Goal: Task Accomplishment & Management: Use online tool/utility

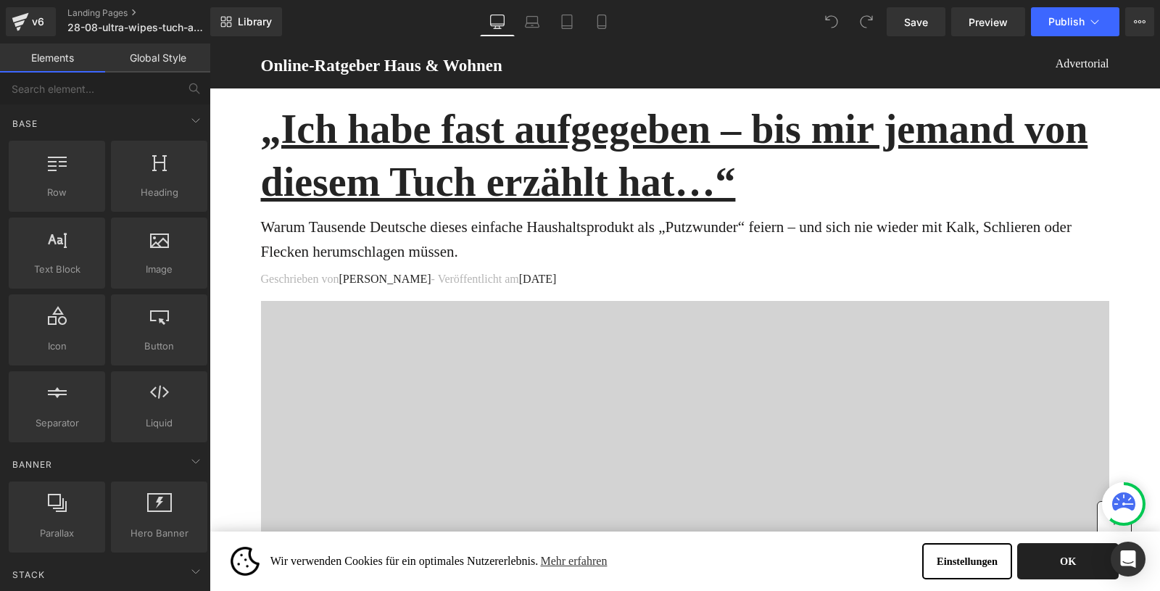
click at [1048, 557] on button "OK" at bounding box center [1067, 561] width 101 height 36
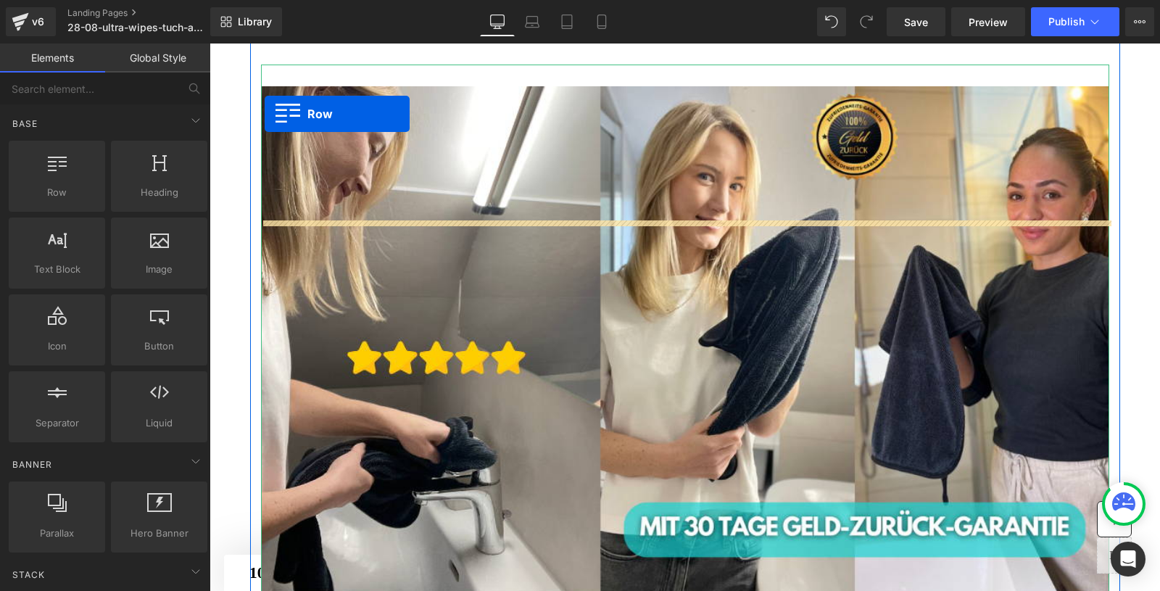
scroll to position [1158, 0]
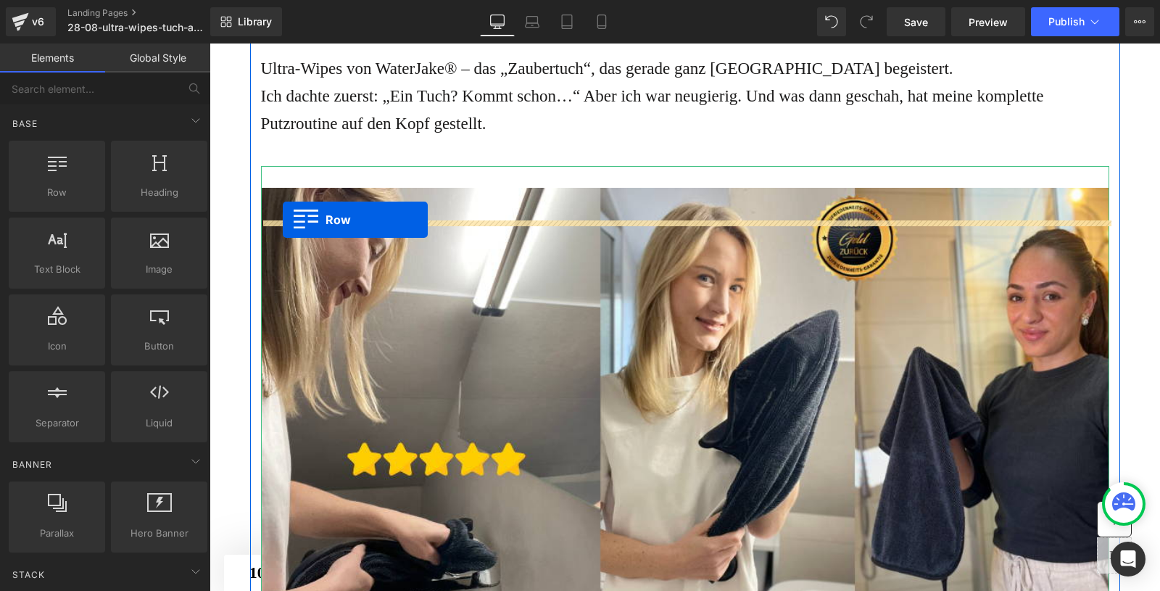
drag, startPoint x: 270, startPoint y: 381, endPoint x: 283, endPoint y: 220, distance: 162.1
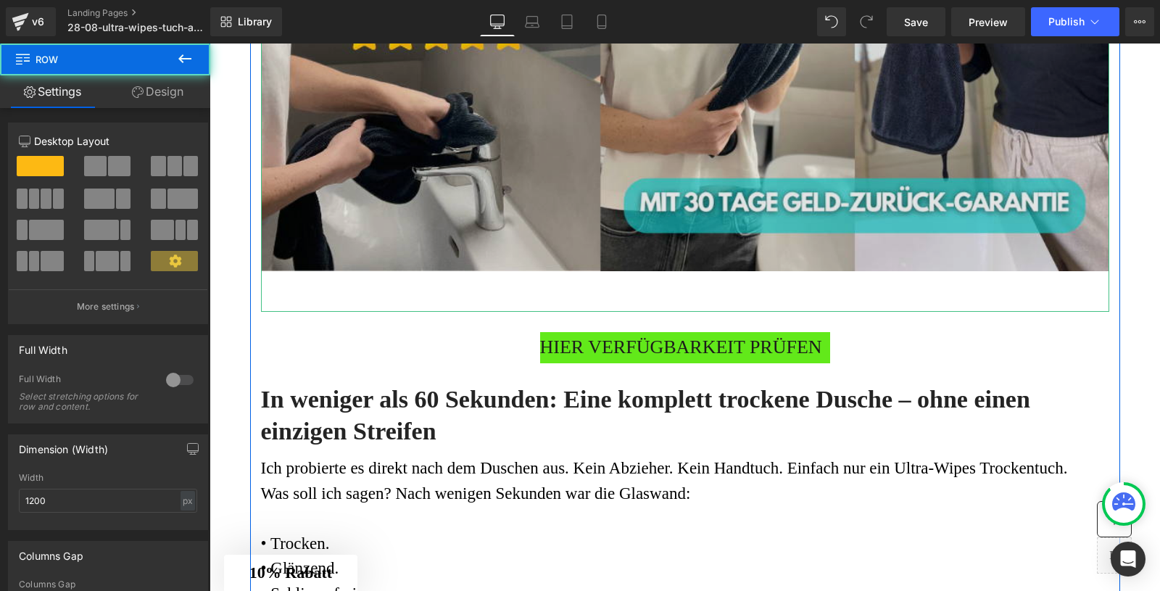
scroll to position [1849, 0]
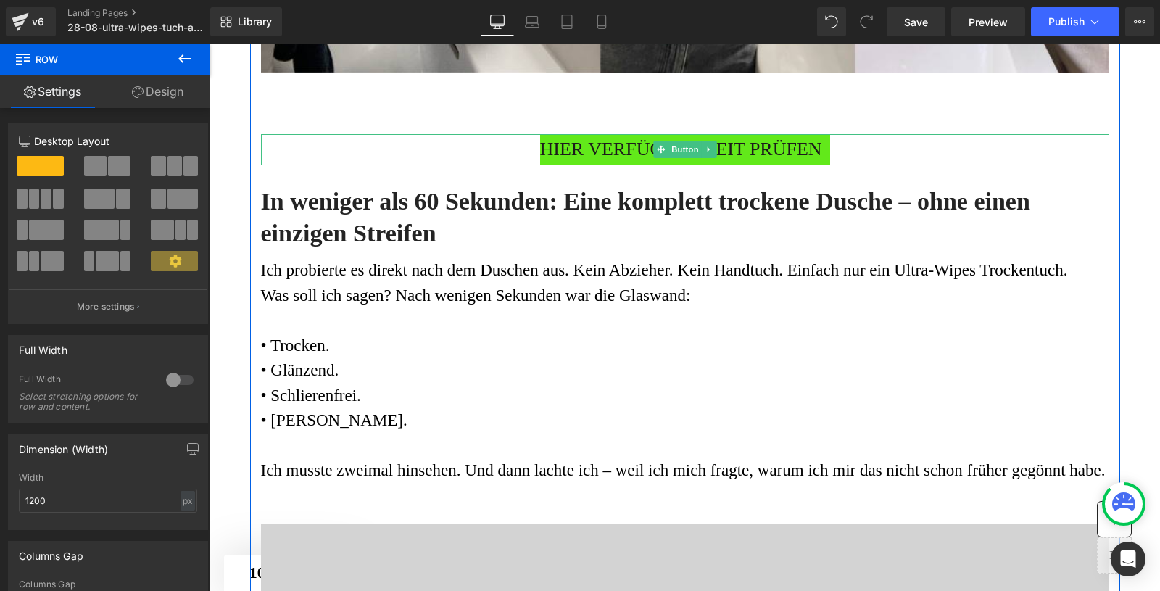
click at [598, 165] on span "HIER VERFÜGBARKEIT PRÜFEN" at bounding box center [681, 149] width 282 height 31
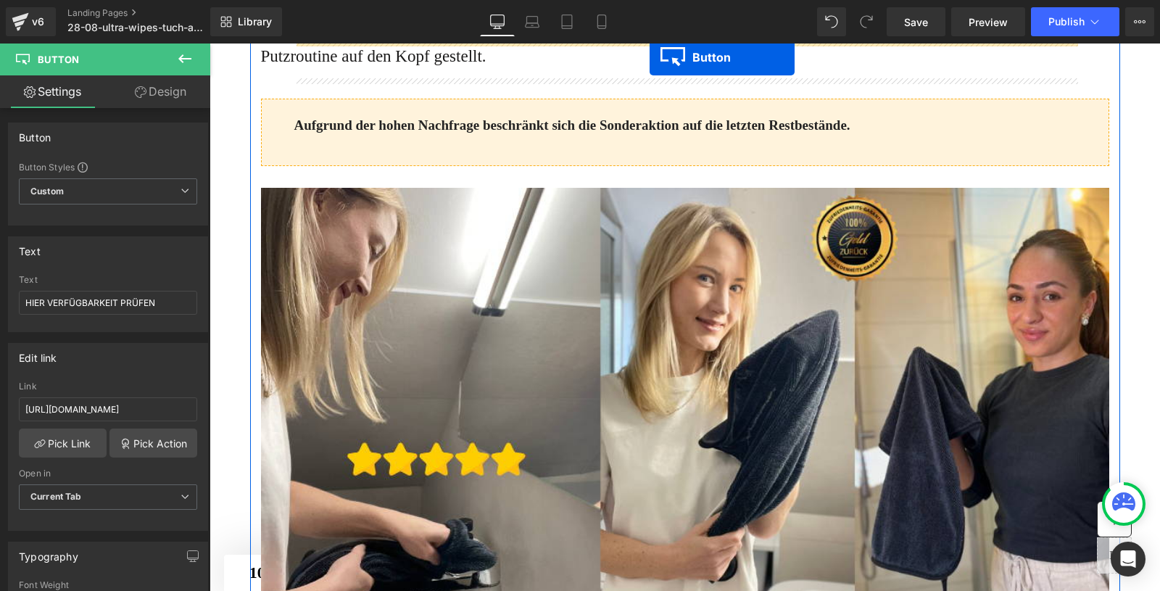
scroll to position [1153, 0]
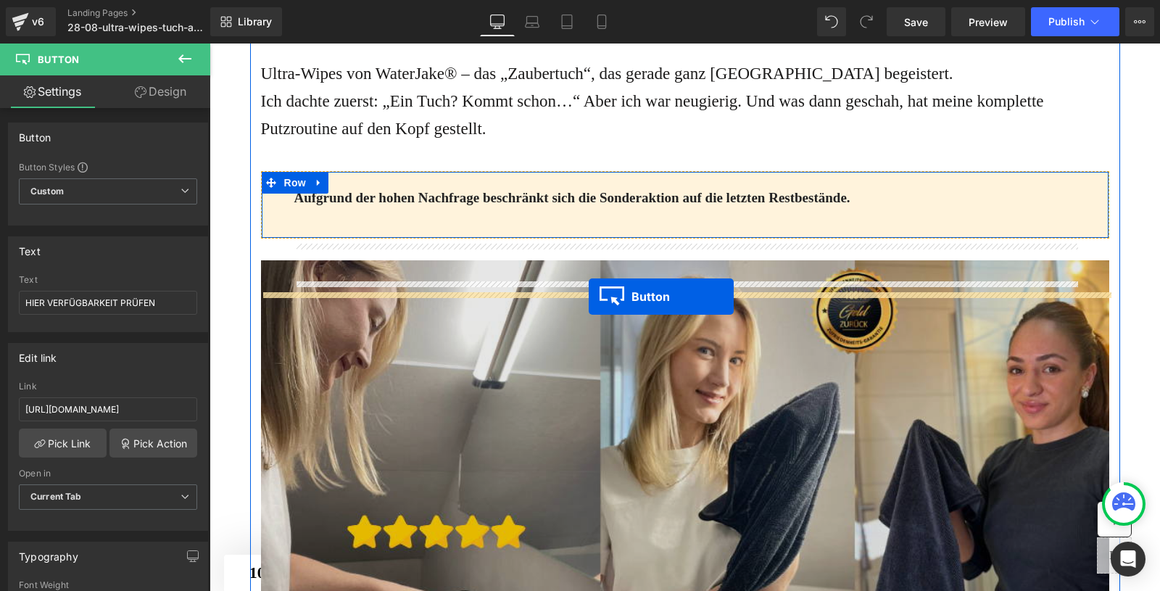
drag, startPoint x: 658, startPoint y: 217, endPoint x: 588, endPoint y: 296, distance: 105.3
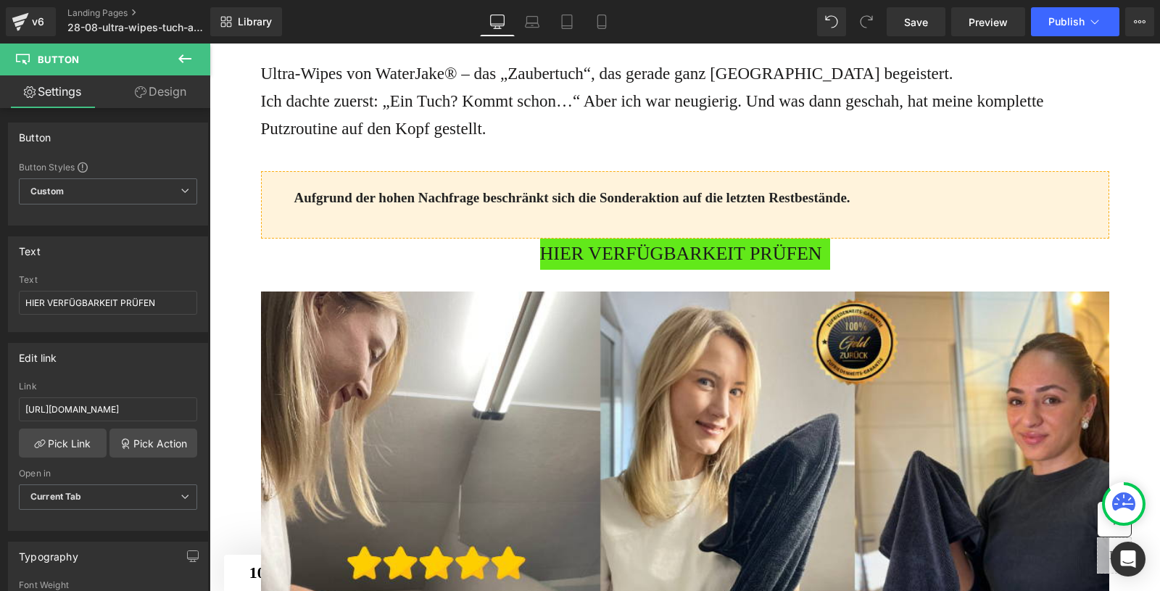
click at [190, 54] on icon at bounding box center [184, 58] width 17 height 17
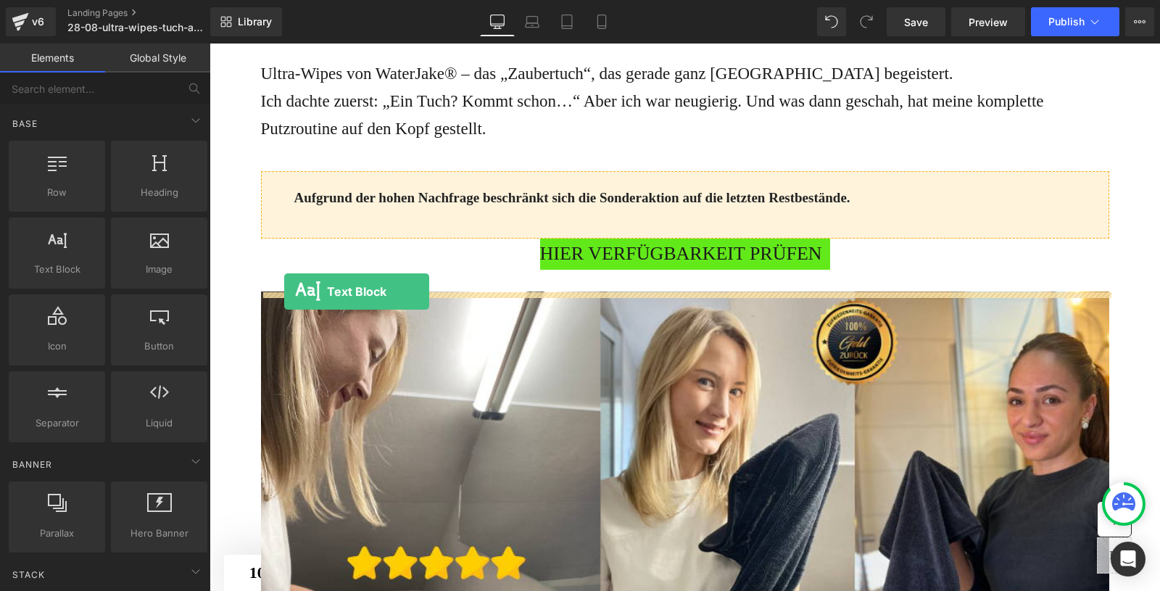
drag, startPoint x: 258, startPoint y: 311, endPoint x: 288, endPoint y: 291, distance: 36.2
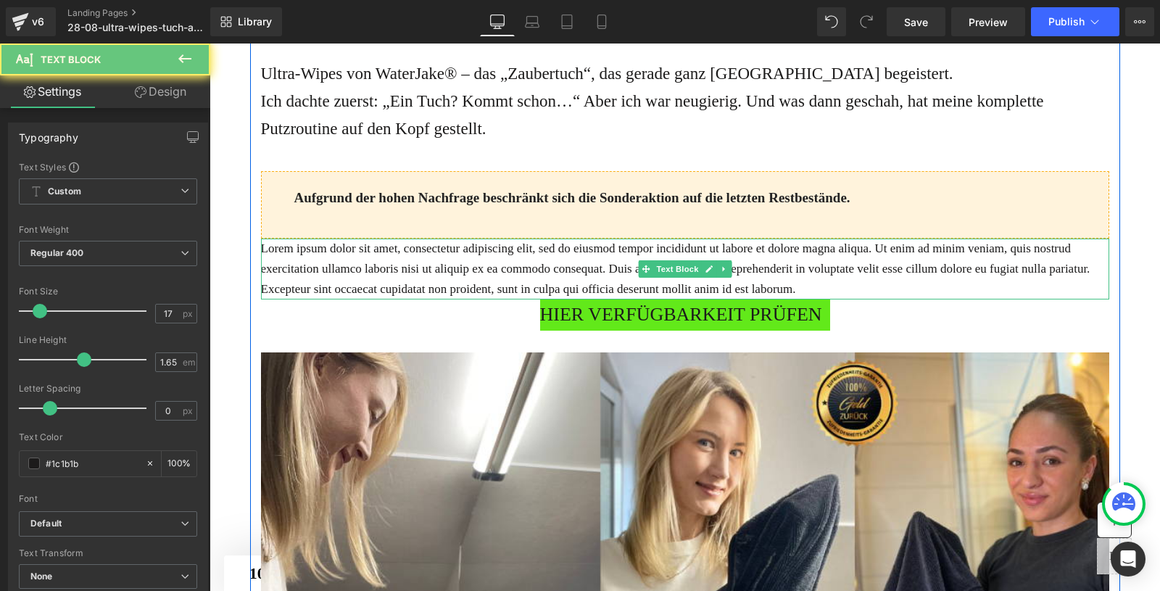
click at [420, 299] on p "Lorem ipsum dolor sit amet, consectetur adipiscing elit, sed do eiusmod tempor …" at bounding box center [685, 268] width 848 height 61
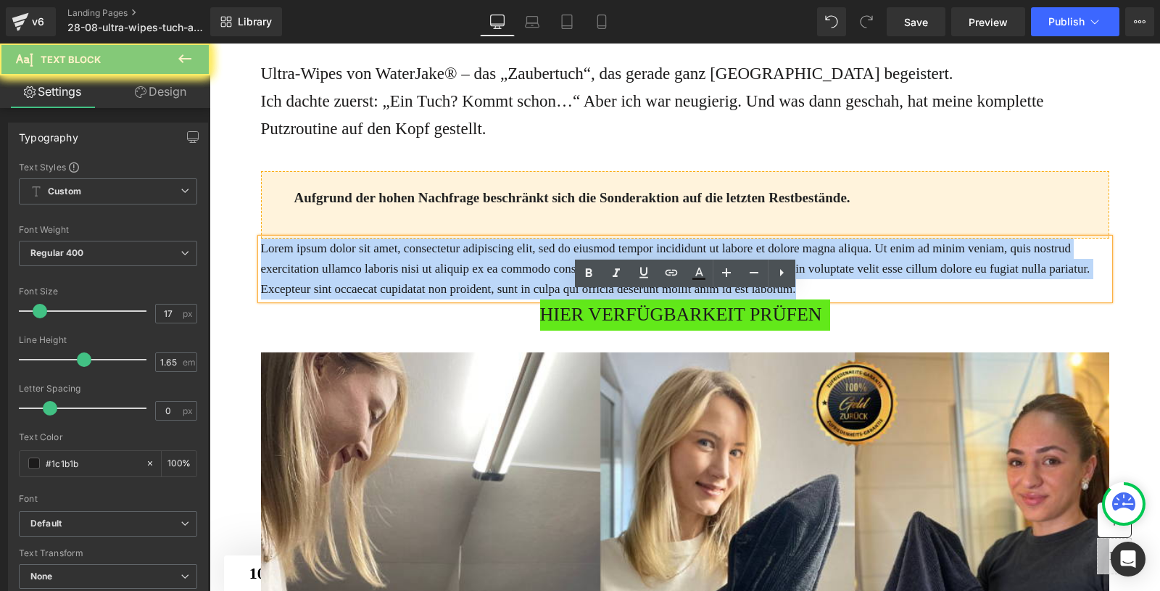
click at [420, 299] on p "Lorem ipsum dolor sit amet, consectetur adipiscing elit, sed do eiusmod tempor …" at bounding box center [685, 268] width 848 height 61
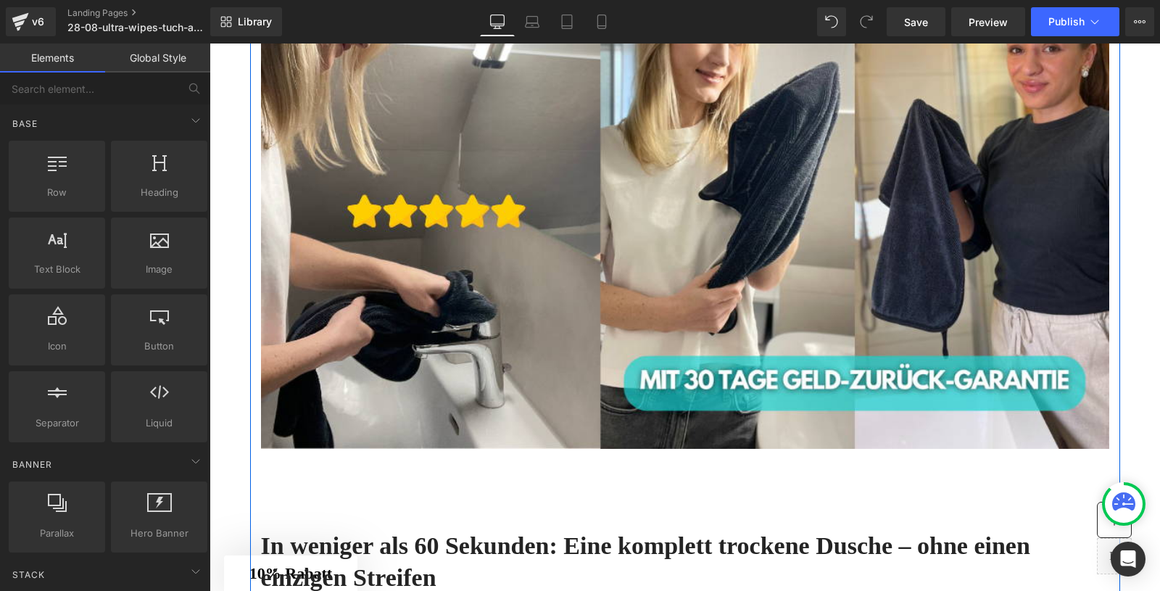
scroll to position [1623, 0]
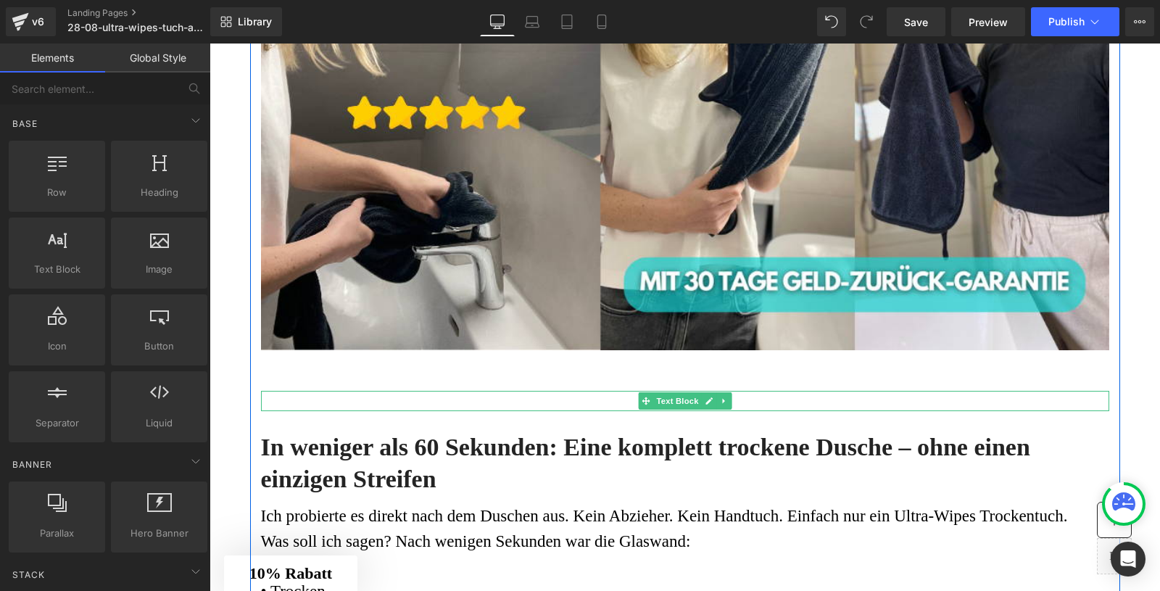
click at [478, 411] on p at bounding box center [685, 401] width 848 height 20
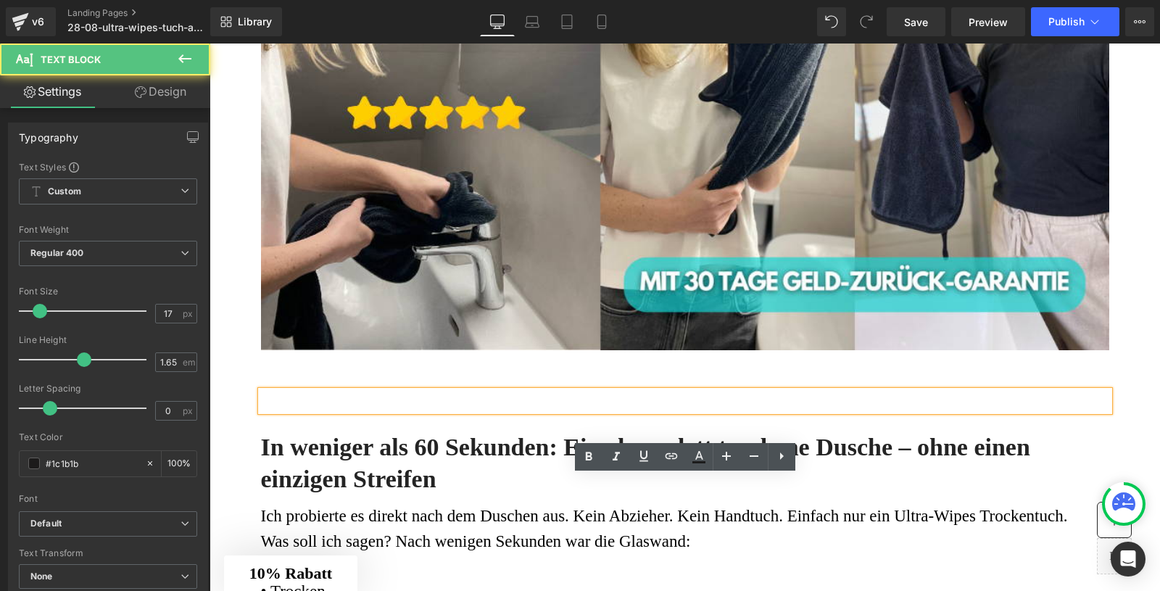
click at [411, 495] on h3 "In weniger als 60 Sekunden: Eine komplett trockene Dusche – ohne einen einzigen…" at bounding box center [685, 463] width 848 height 64
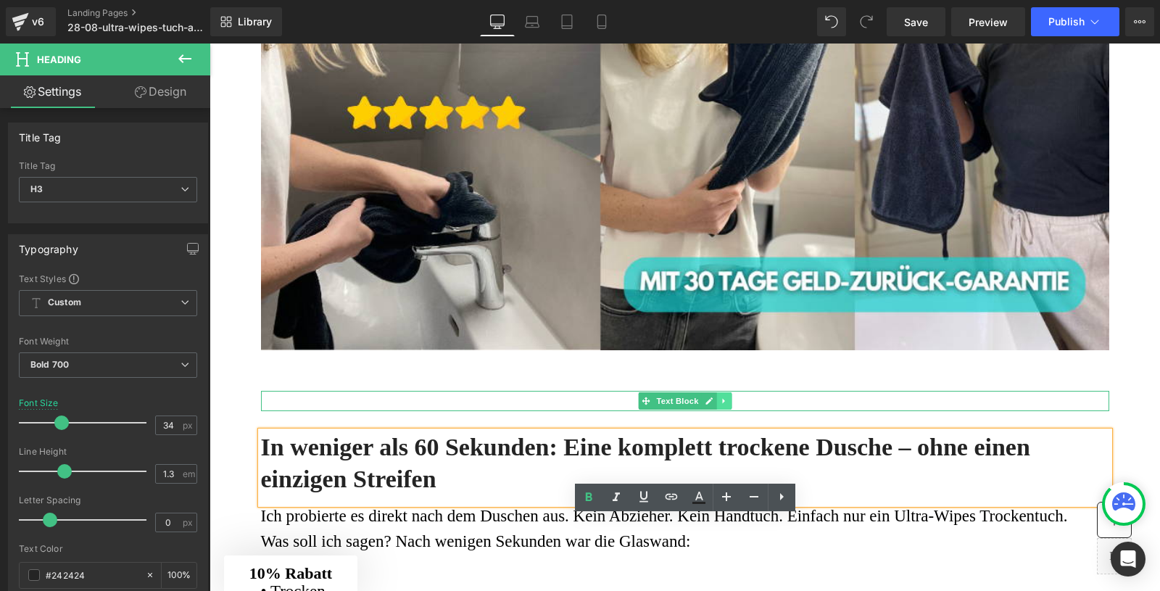
click at [726, 405] on icon at bounding box center [724, 400] width 8 height 9
click at [729, 405] on icon at bounding box center [731, 400] width 8 height 9
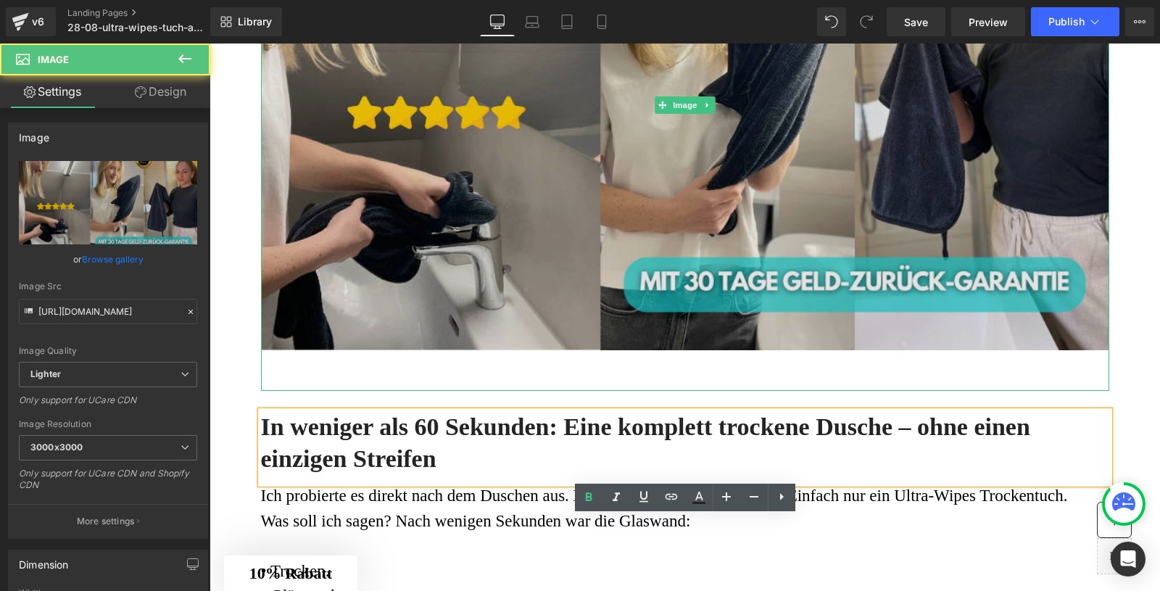
click at [472, 391] on img at bounding box center [685, 105] width 848 height 571
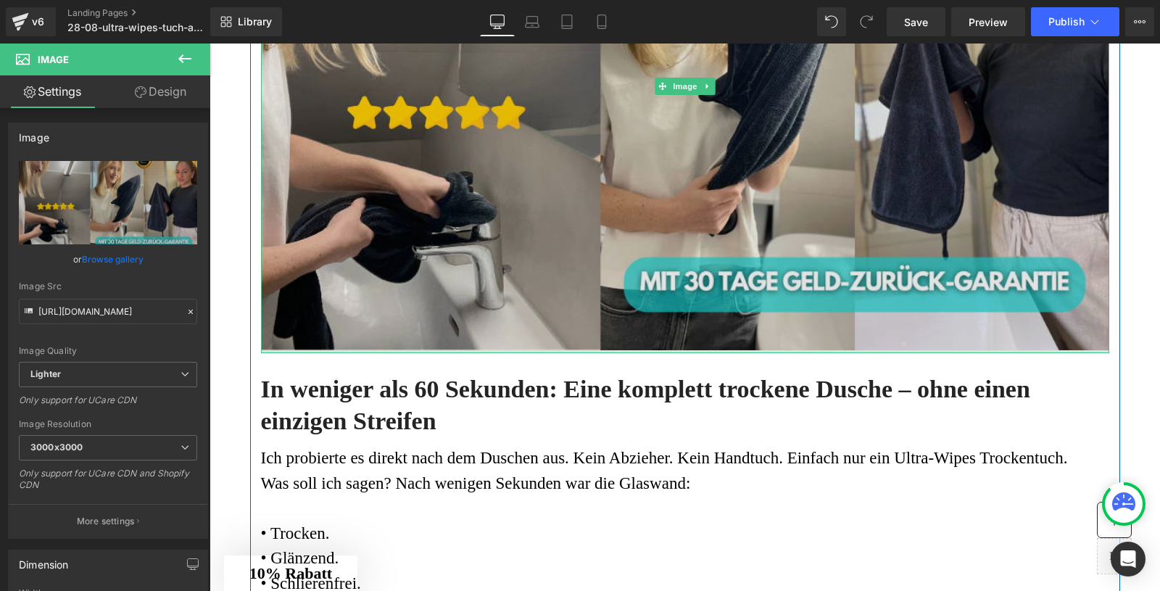
drag, startPoint x: 548, startPoint y: 475, endPoint x: 548, endPoint y: 436, distance: 38.4
click at [548, 353] on div at bounding box center [685, 351] width 848 height 3
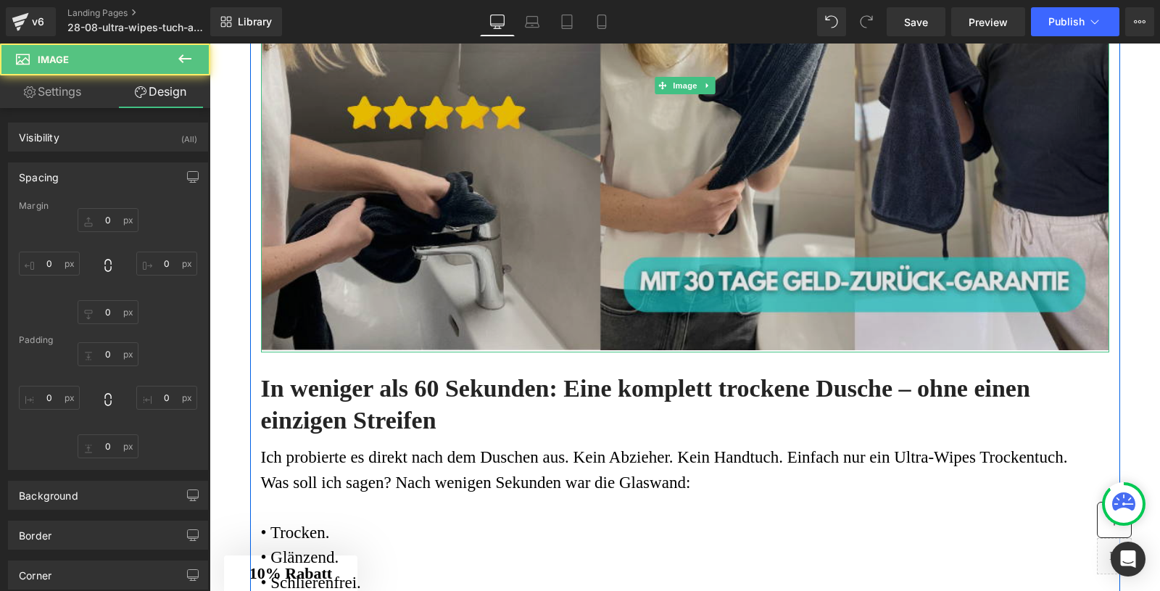
type input "0"
type input "30"
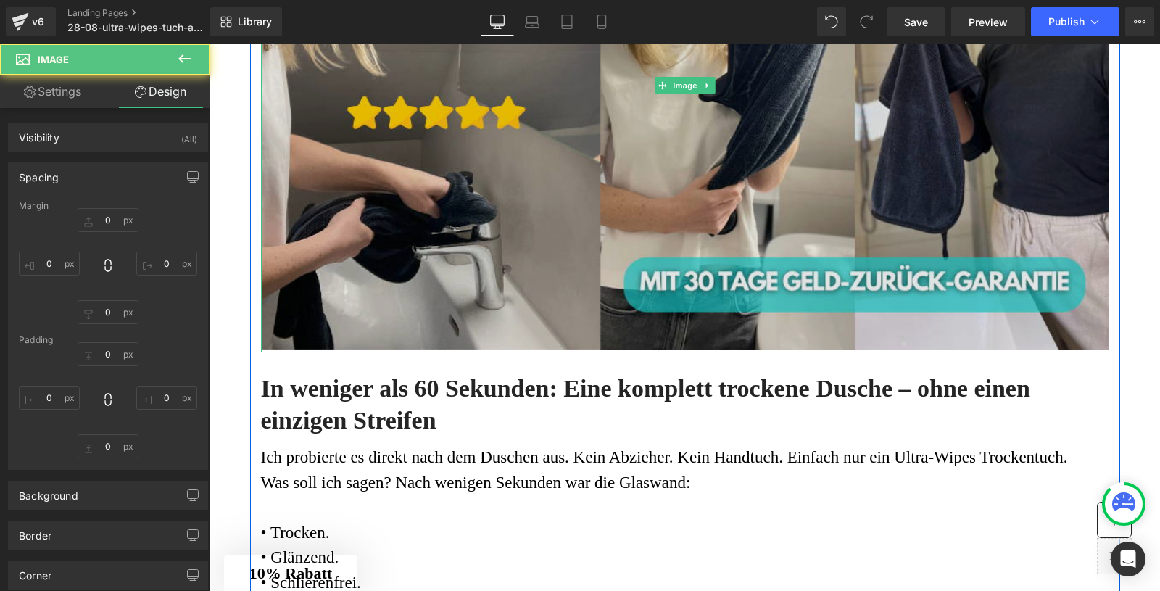
type input "0"
type input "3.06985"
type input "0"
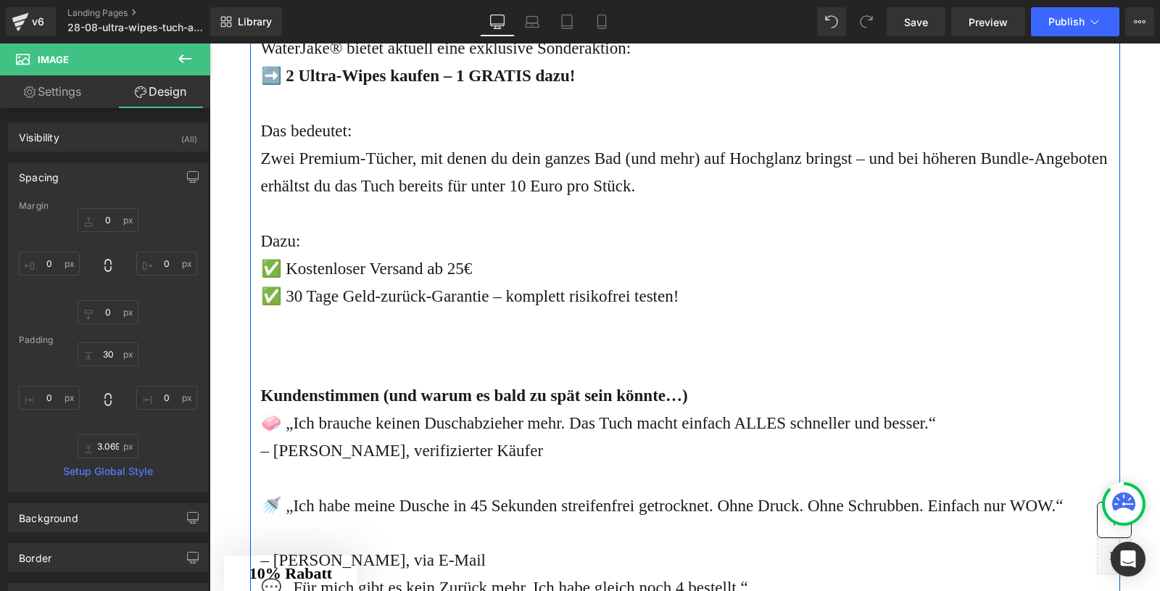
scroll to position [4063, 0]
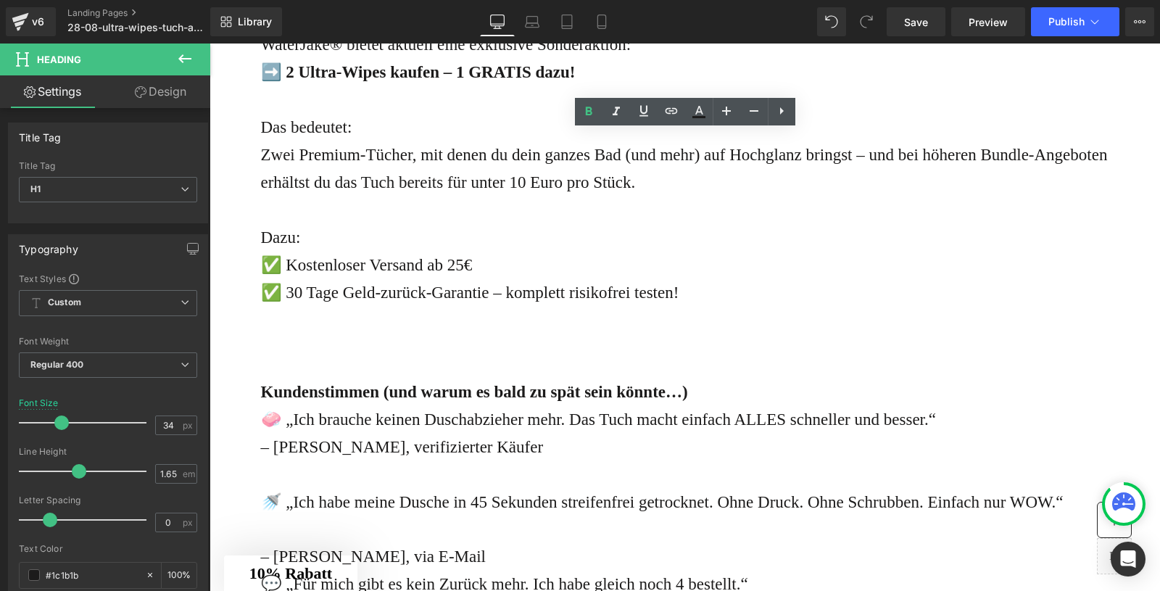
drag, startPoint x: 415, startPoint y: 174, endPoint x: 266, endPoint y: 178, distance: 149.4
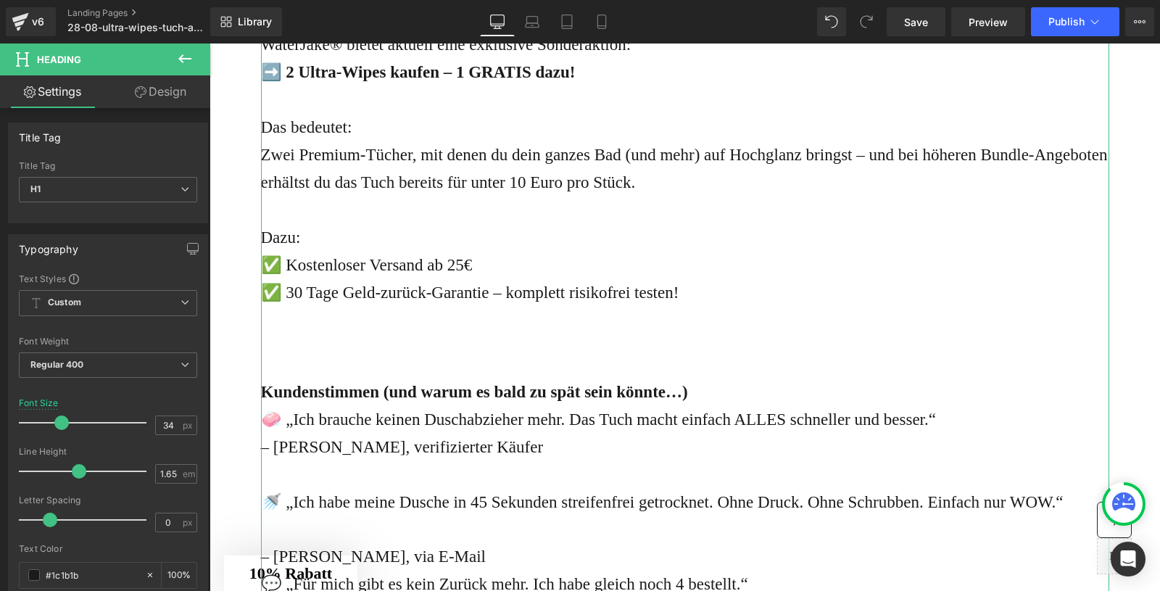
click at [503, 237] on div "Die Nachfrage ist gerade riesig – und es gibt einen Grund, warum: WaterJake® bi…" at bounding box center [685, 329] width 848 height 650
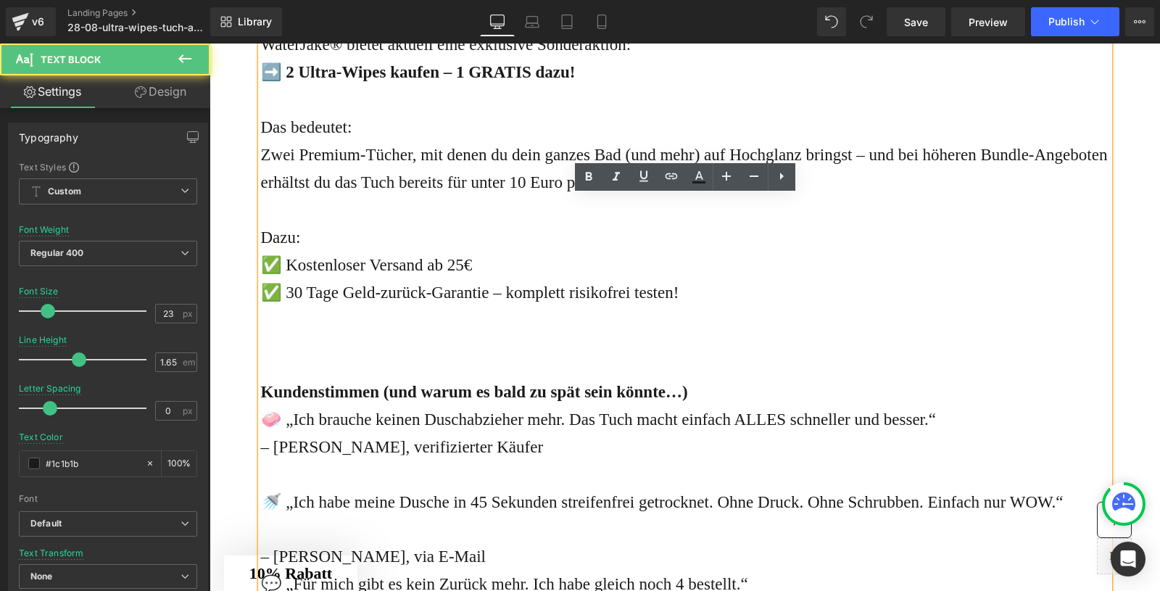
click at [299, 81] on strong "➡️ 2 Ultra-Wipes kaufen – 1 GRATIS dazu!" at bounding box center [418, 72] width 315 height 18
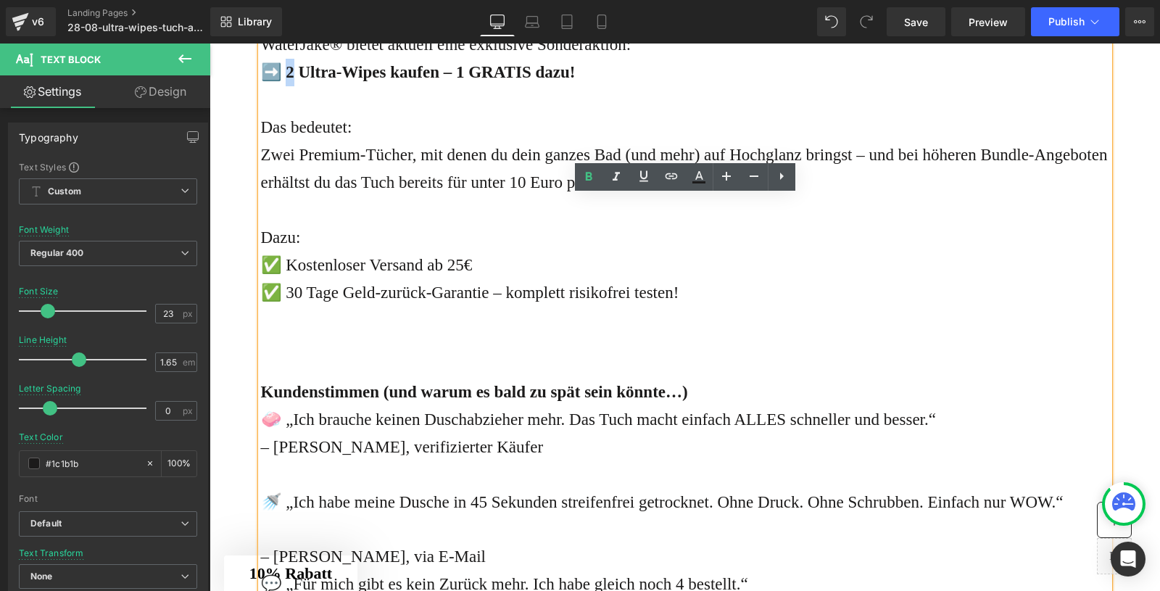
click at [286, 81] on strong "➡️ 2 Ultra-Wipes kaufen – 1 GRATIS dazu!" at bounding box center [418, 72] width 315 height 18
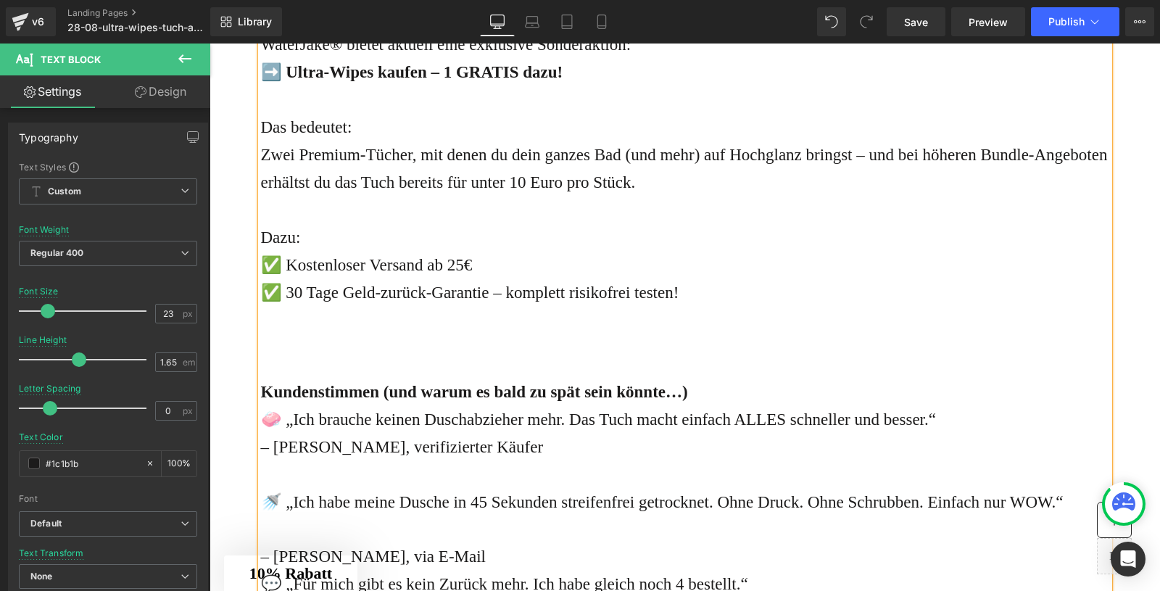
click at [391, 81] on strong "➡️ Ultra-Wipes kaufen – 1 GRATIS dazu!" at bounding box center [412, 72] width 302 height 18
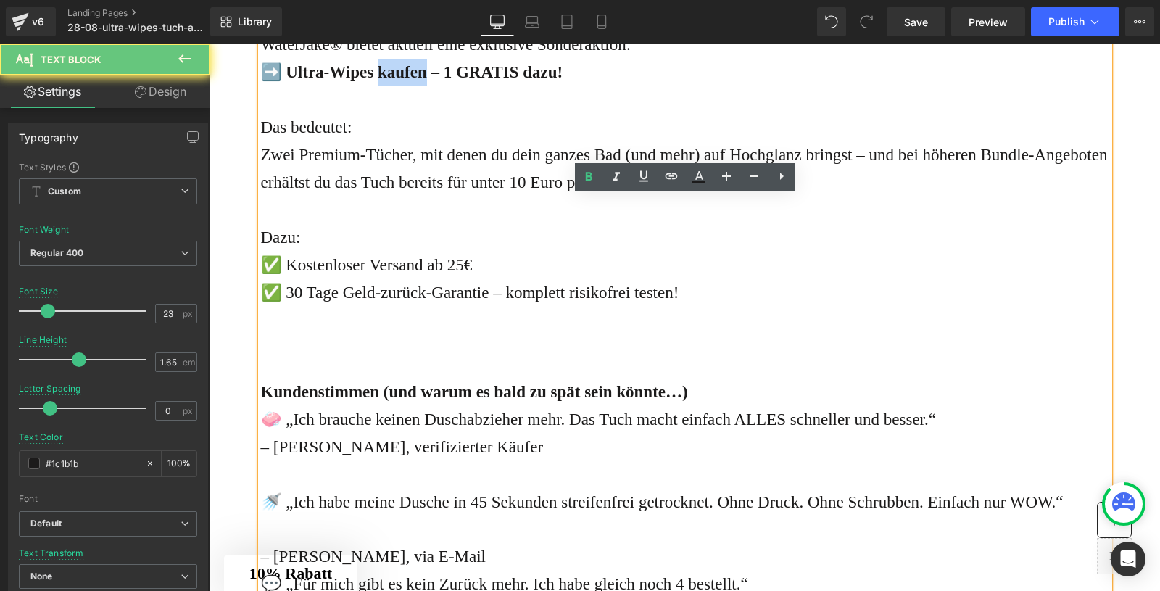
click at [391, 81] on strong "➡️ Ultra-Wipes kaufen – 1 GRATIS dazu!" at bounding box center [412, 72] width 302 height 18
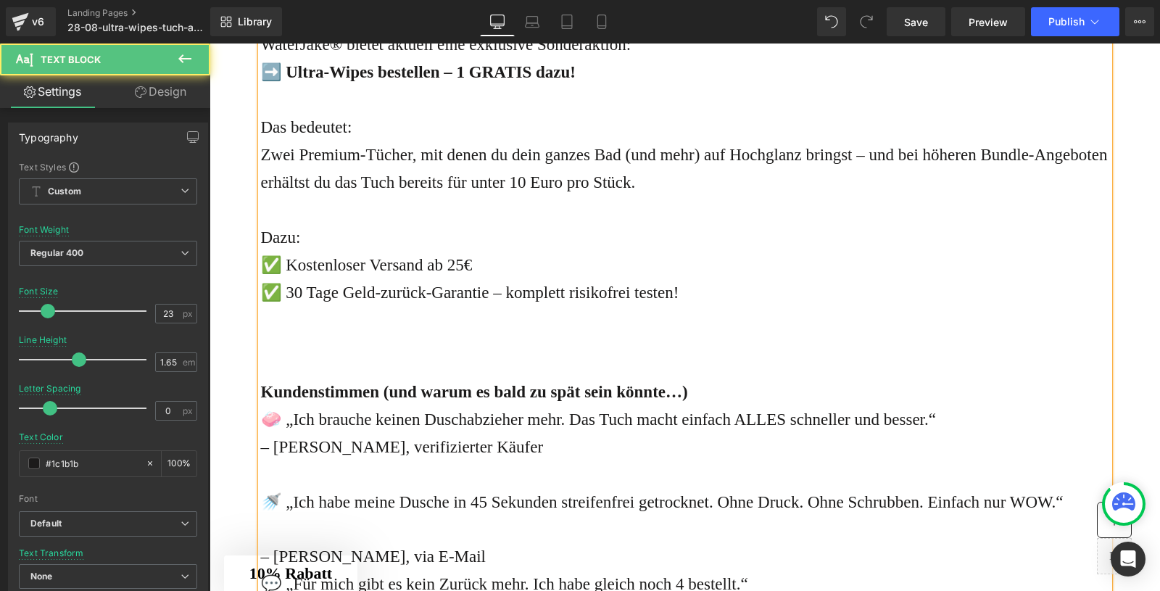
click at [486, 81] on strong "➡️ Ultra-Wipes bestellen – 1 GRATIS dazu!" at bounding box center [418, 72] width 315 height 18
click at [385, 81] on strong "➡️ Ultra-Wipes bestellen – weitere Tücher GRATIS dazu!" at bounding box center [468, 72] width 414 height 18
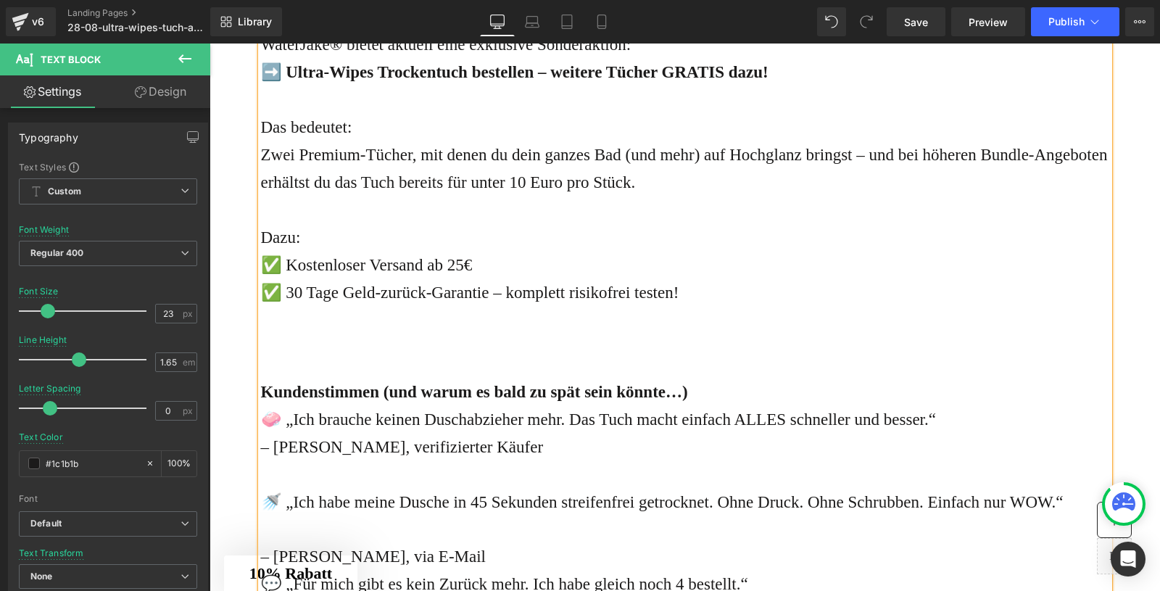
click at [660, 81] on strong "➡️ Ultra-Wipes Trockentuch bestellen – weitere Tücher GRATIS dazu!" at bounding box center [514, 72] width 507 height 18
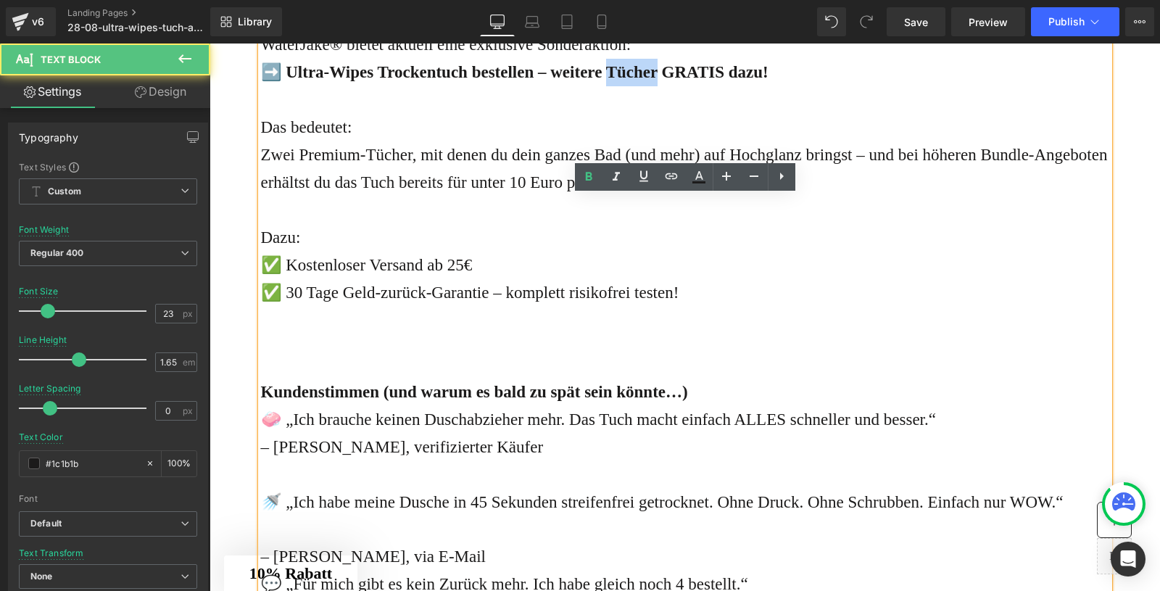
click at [660, 81] on strong "➡️ Ultra-Wipes Trockentuch bestellen – weitere Tücher GRATIS dazu!" at bounding box center [514, 72] width 507 height 18
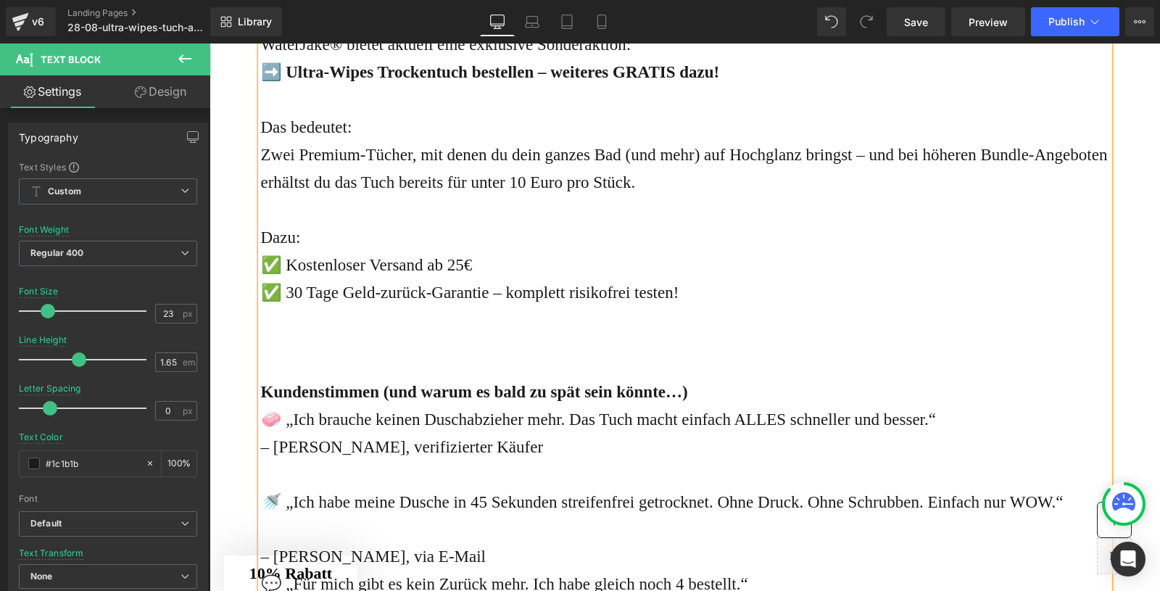
click at [686, 196] on div "Das bedeutet: Zwei Premium-Tücher, mit denen du dein ganzes Bad (und mehr) auf …" at bounding box center [685, 141] width 848 height 110
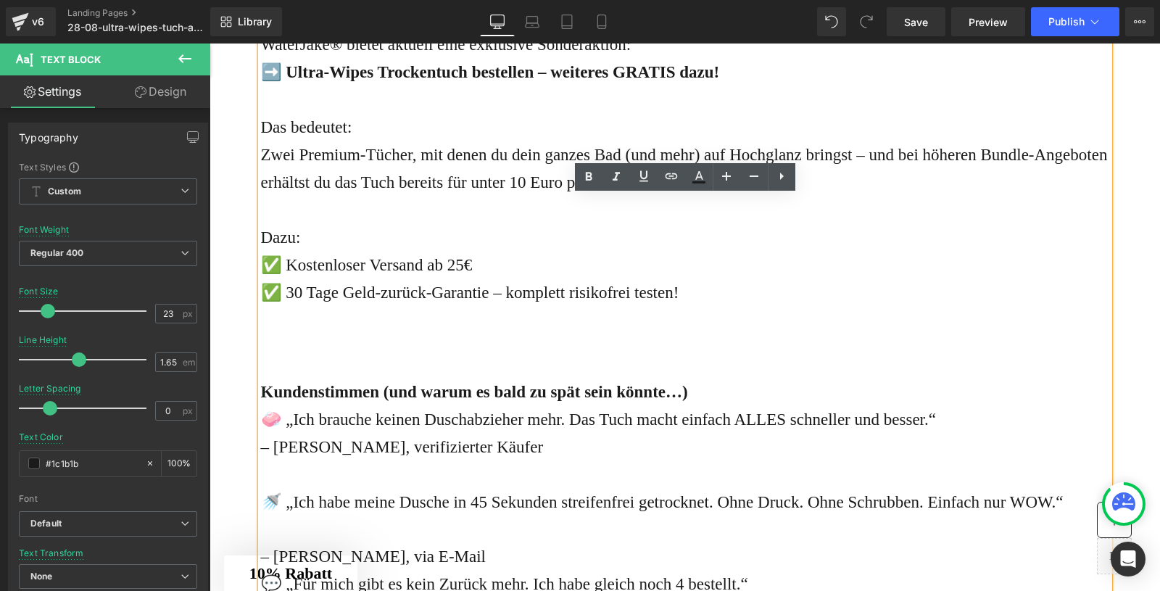
click at [280, 196] on div "Das bedeutet: Zwei Premium-Tücher, mit denen du dein ganzes Bad (und mehr) auf …" at bounding box center [685, 141] width 848 height 110
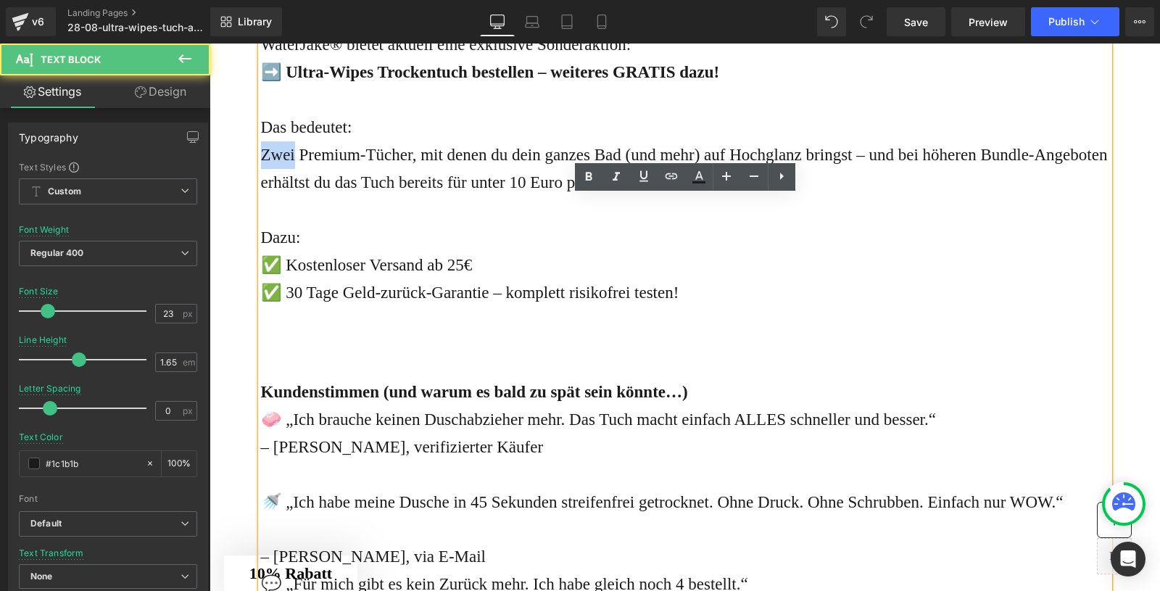
click at [280, 196] on div "Das bedeutet: Zwei Premium-Tücher, mit denen du dein ganzes Bad (und mehr) auf …" at bounding box center [685, 141] width 848 height 110
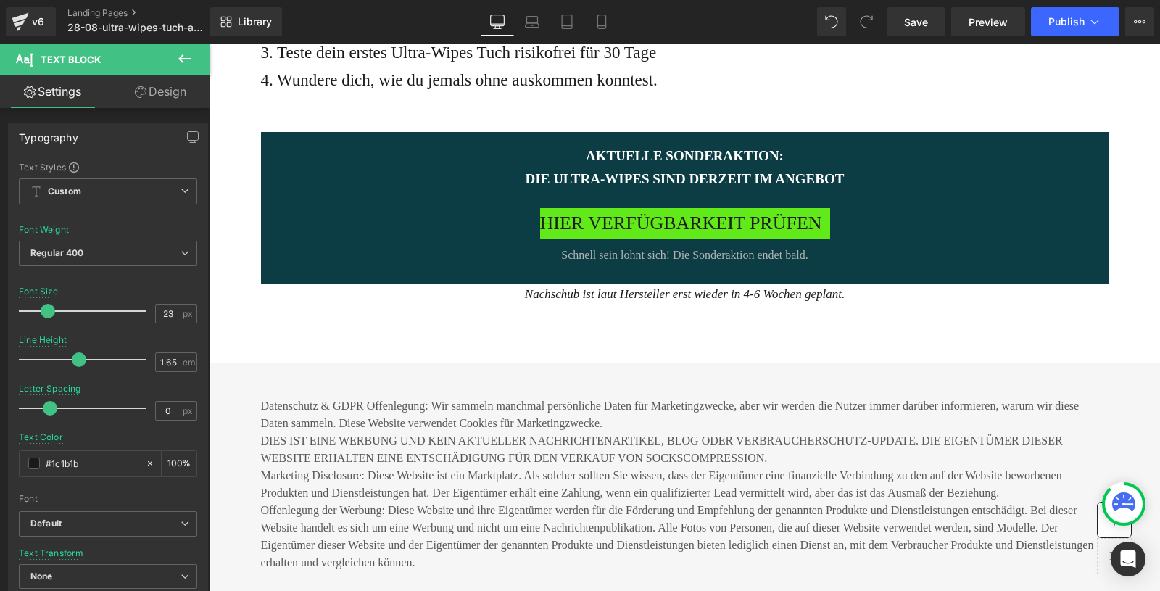
scroll to position [5576, 0]
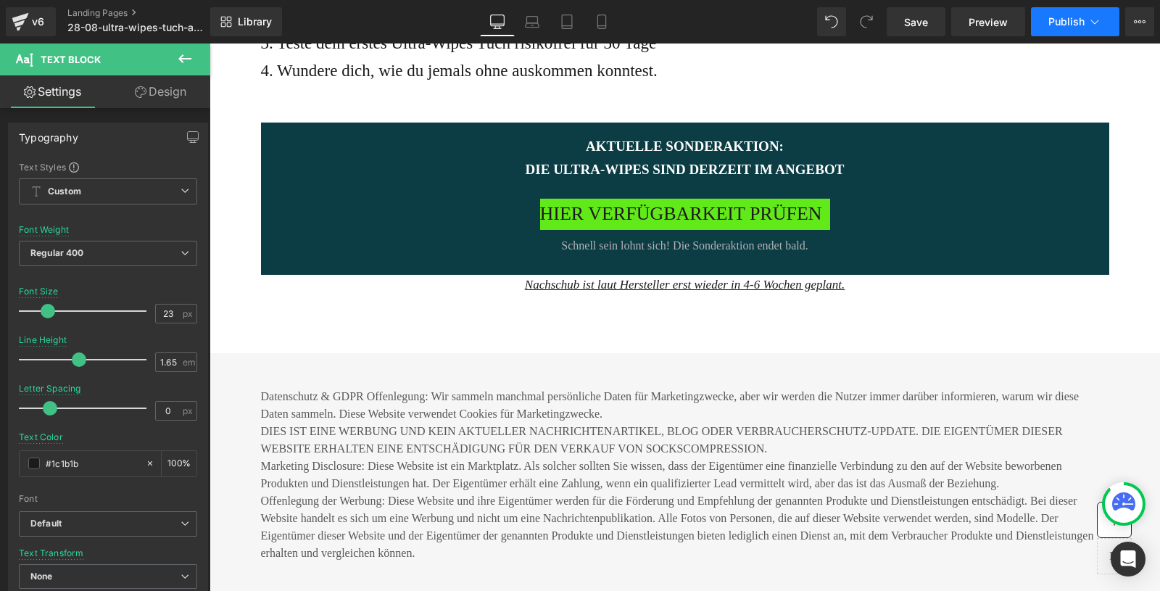
click at [1067, 20] on span "Publish" at bounding box center [1066, 22] width 36 height 12
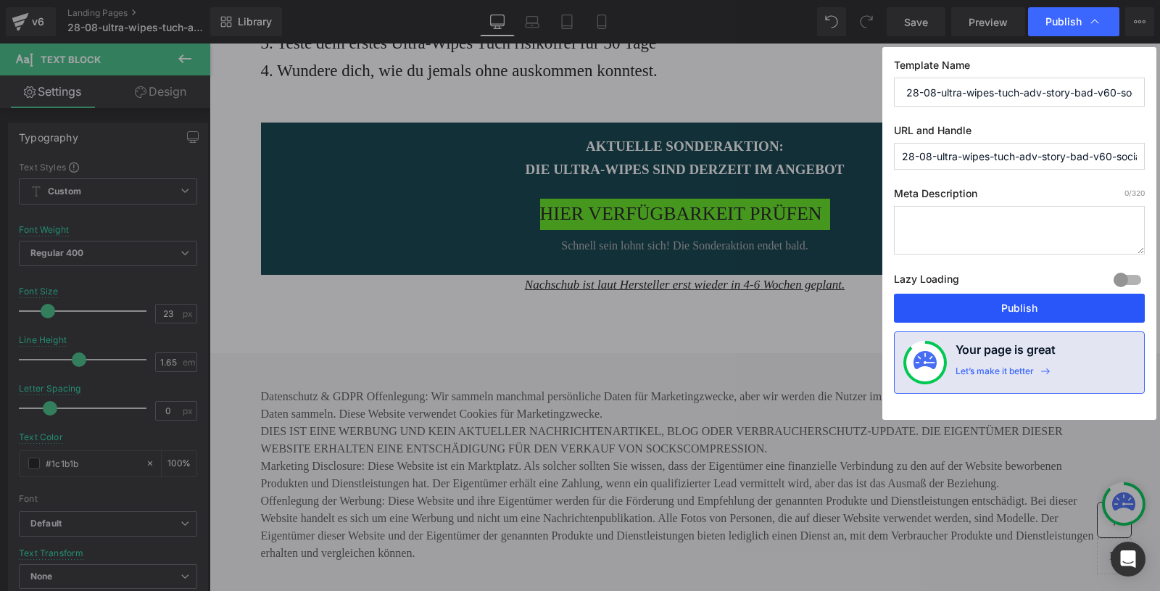
click at [997, 307] on button "Publish" at bounding box center [1019, 308] width 251 height 29
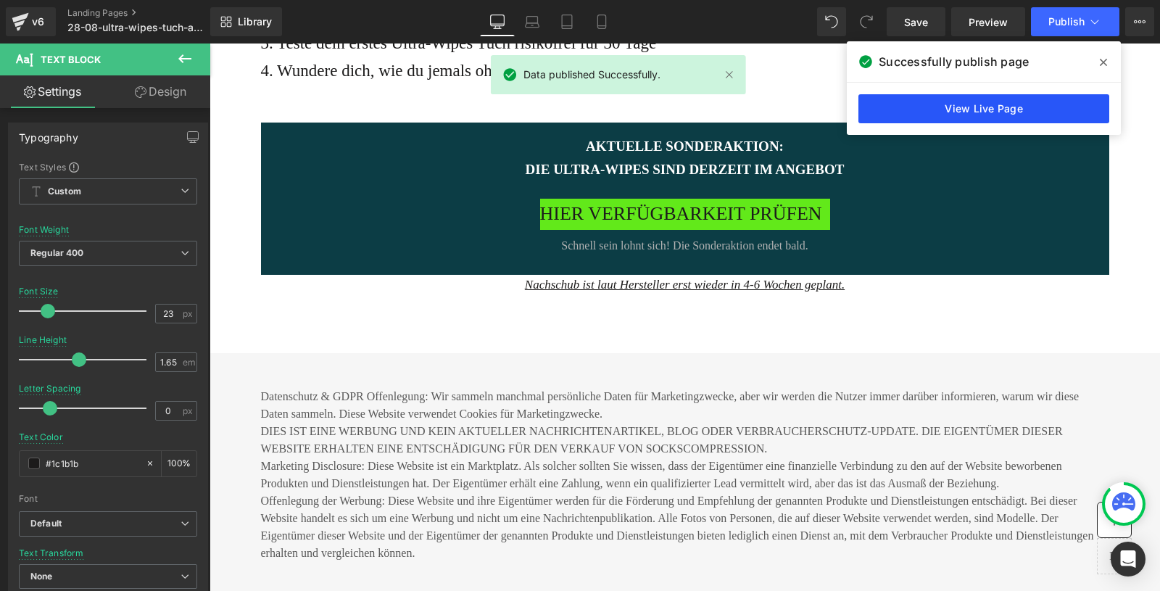
click at [957, 108] on link "View Live Page" at bounding box center [983, 108] width 251 height 29
